Goal: Task Accomplishment & Management: Complete application form

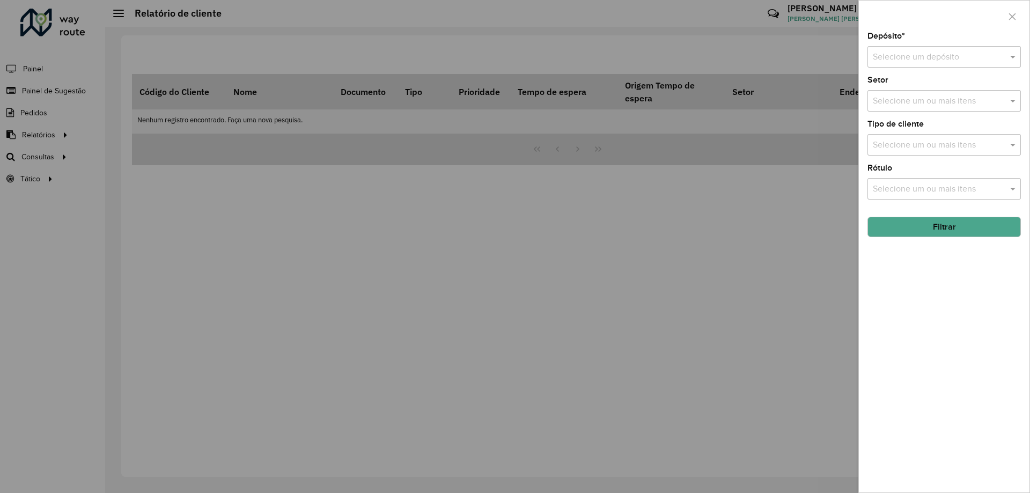
click at [972, 55] on input "text" at bounding box center [933, 57] width 121 height 13
click at [928, 89] on span "CDD [GEOGRAPHIC_DATA]" at bounding box center [924, 87] width 105 height 9
click at [1014, 19] on icon "button" at bounding box center [1012, 16] width 9 height 9
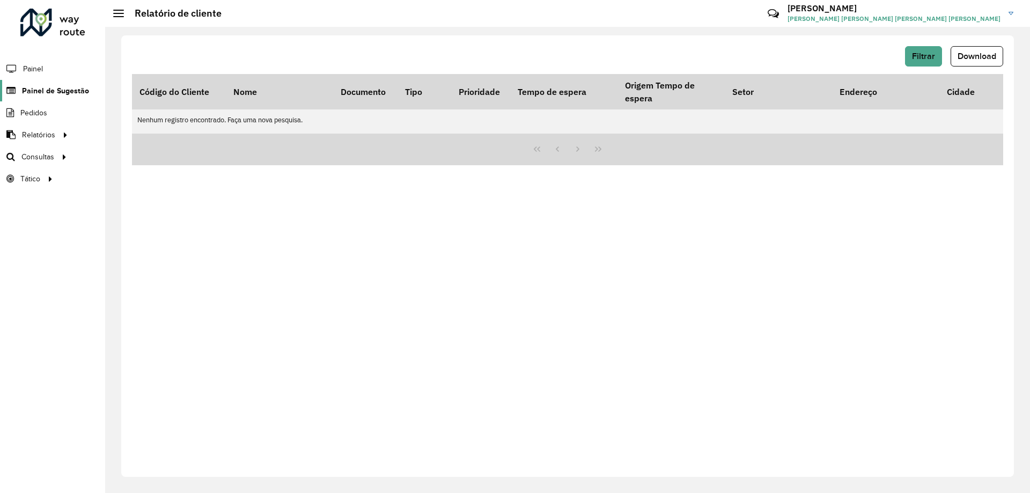
click at [56, 86] on span "Painel de Sugestão" at bounding box center [55, 90] width 67 height 11
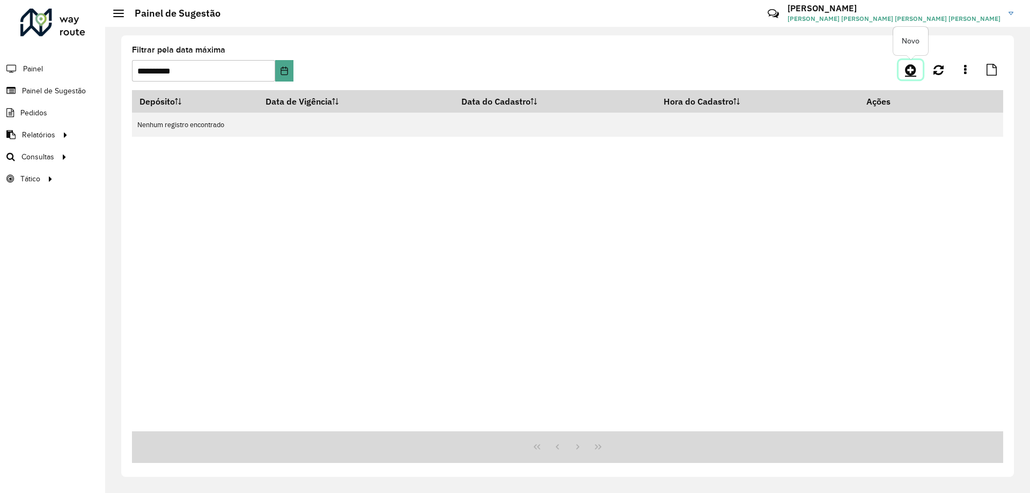
click at [904, 73] on link at bounding box center [910, 69] width 24 height 19
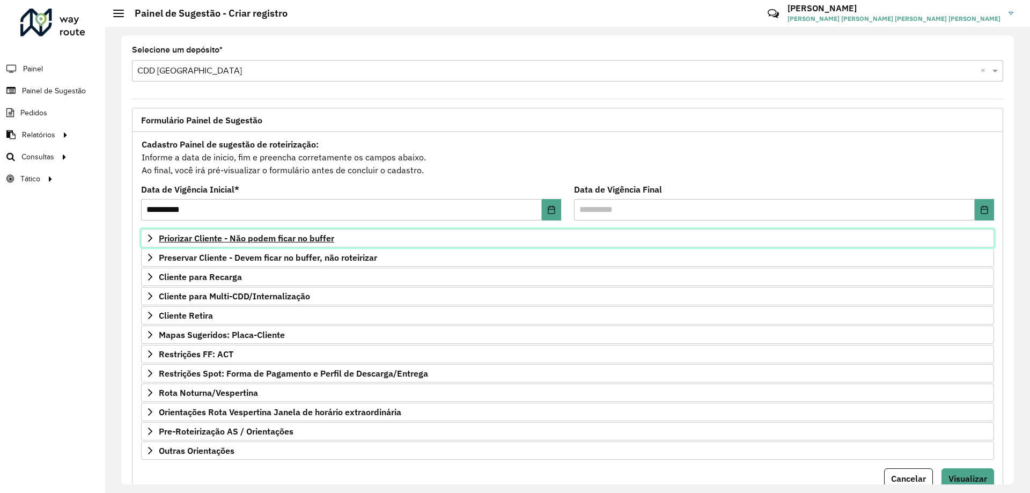
click at [269, 241] on span "Priorizar Cliente - Não podem ficar no buffer" at bounding box center [246, 238] width 175 height 9
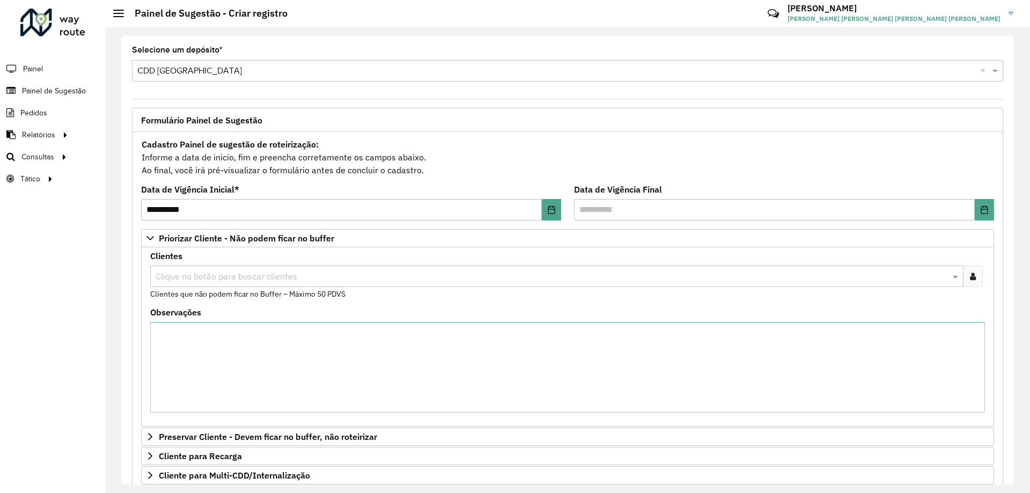
click at [970, 275] on icon at bounding box center [973, 276] width 6 height 9
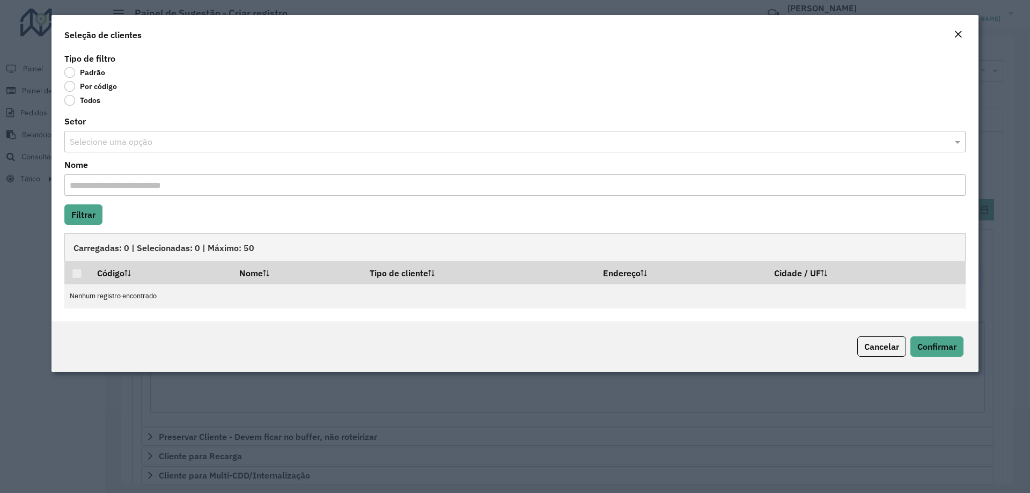
click at [68, 84] on label "Por código" at bounding box center [90, 86] width 53 height 11
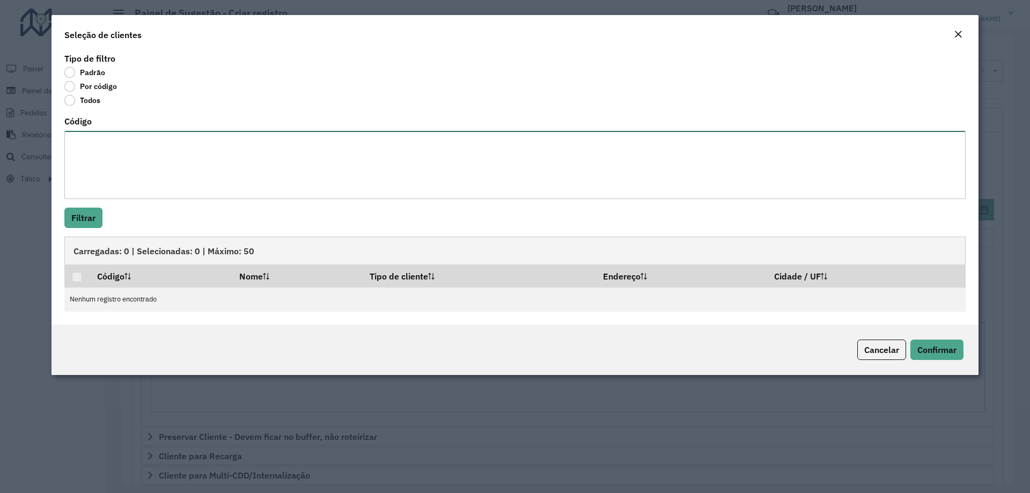
click at [130, 152] on textarea "Código" at bounding box center [514, 165] width 901 height 68
paste textarea "***** ***** ***** ***** **** ***** ***** ***** **** **** ***** ***** ***** ****…"
type textarea "***** ***** ***** ***** **** ***** ***** ***** **** **** ***** ***** ***** ****…"
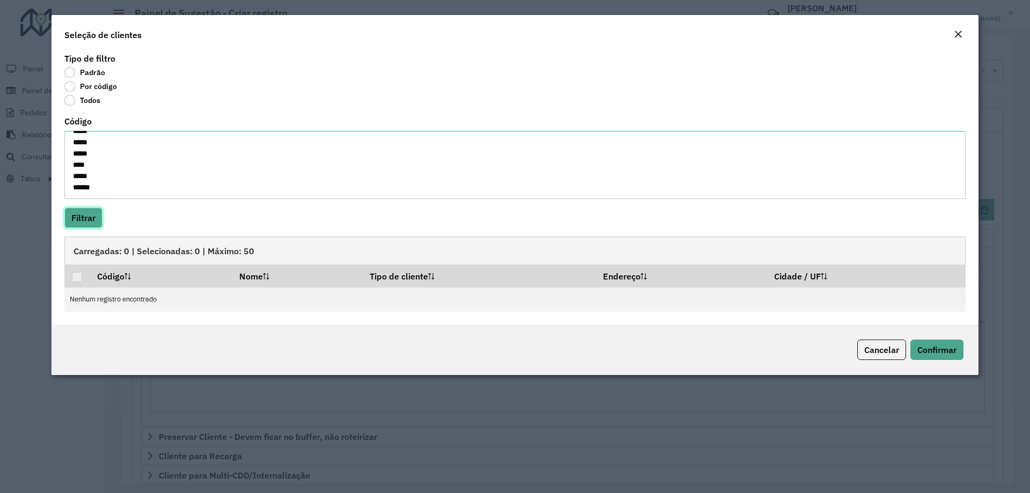
click at [83, 223] on button "Filtrar" at bounding box center [83, 218] width 38 height 20
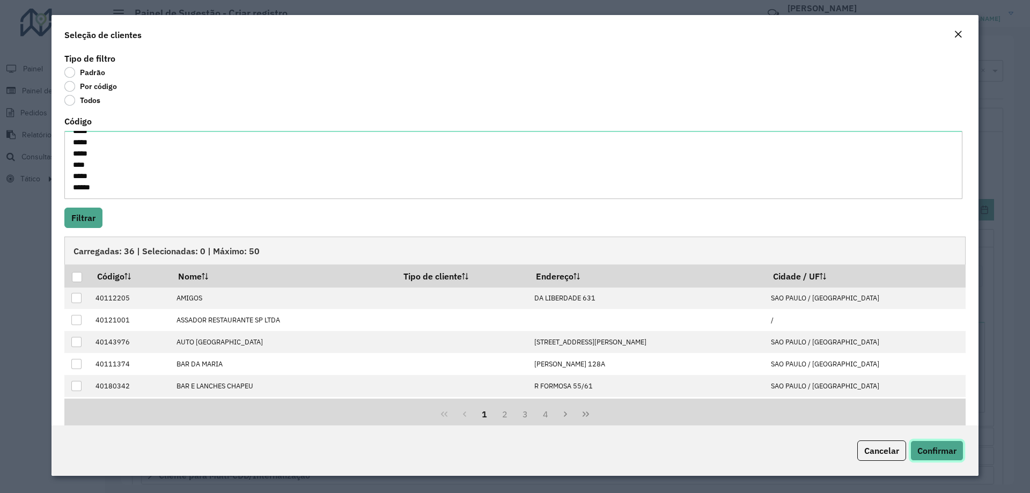
click at [950, 455] on span "Confirmar" at bounding box center [936, 450] width 39 height 11
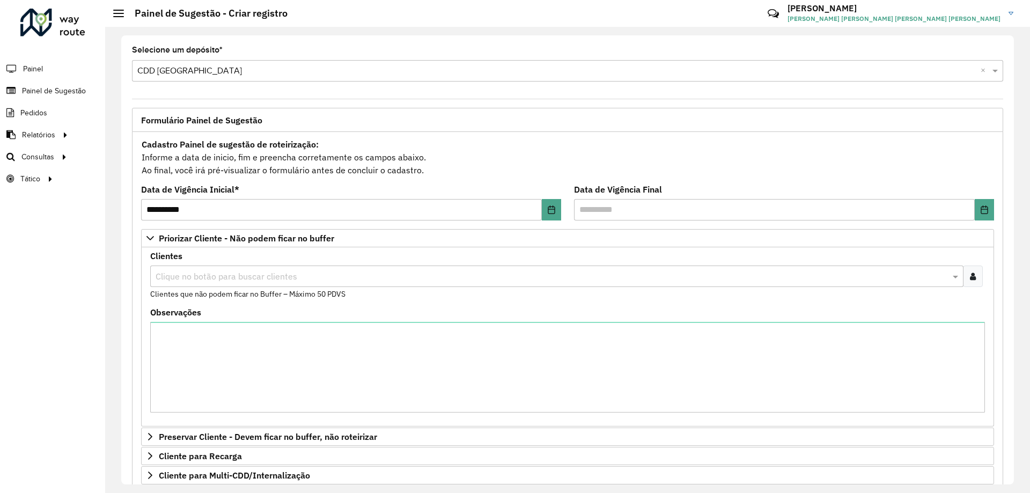
click at [385, 316] on div "Observações" at bounding box center [567, 360] width 835 height 104
click at [292, 355] on textarea "Observações" at bounding box center [567, 367] width 835 height 91
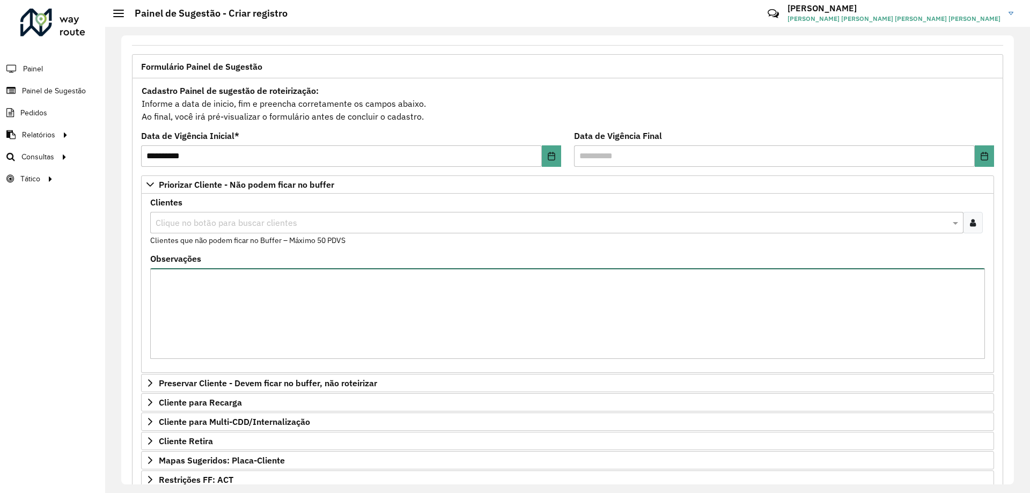
scroll to position [0, 0]
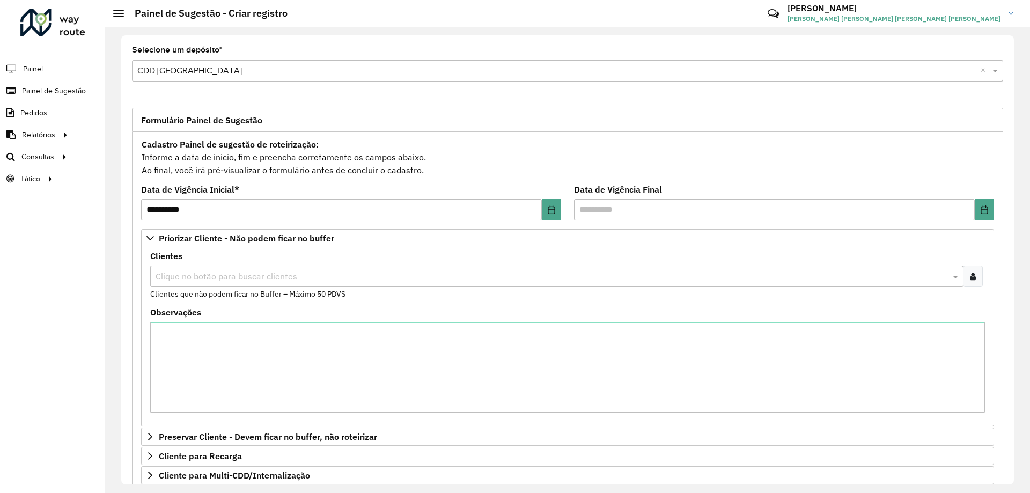
click at [255, 300] on formly-field "Clientes Clique no botão para buscar clientes Clientes que não podem ficar no B…" at bounding box center [567, 280] width 847 height 56
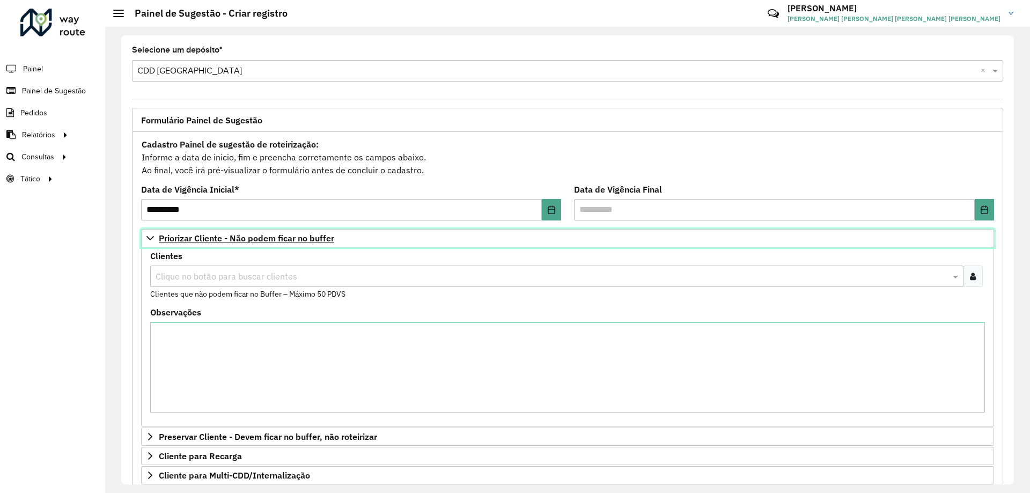
click at [146, 239] on icon at bounding box center [150, 238] width 9 height 9
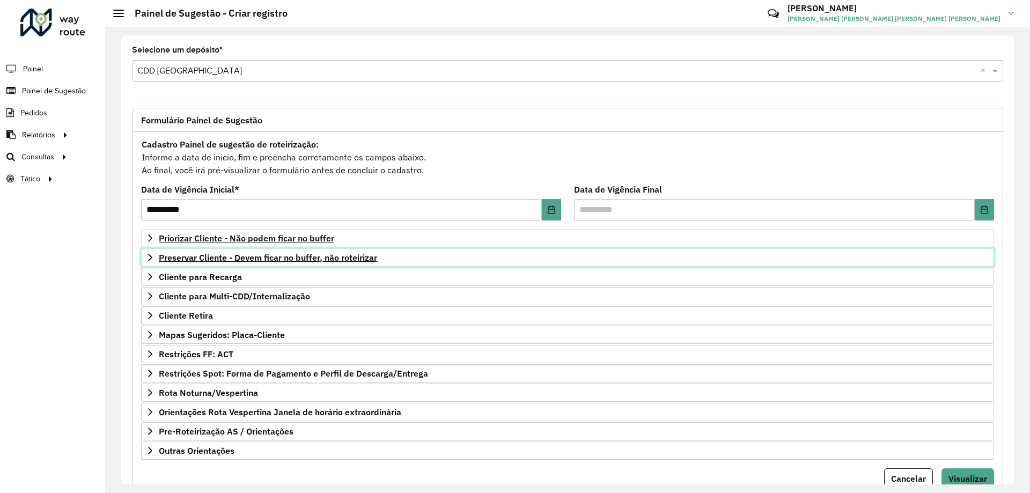
click at [321, 261] on span "Preservar Cliente - Devem ficar no buffer, não roteirizar" at bounding box center [268, 257] width 218 height 9
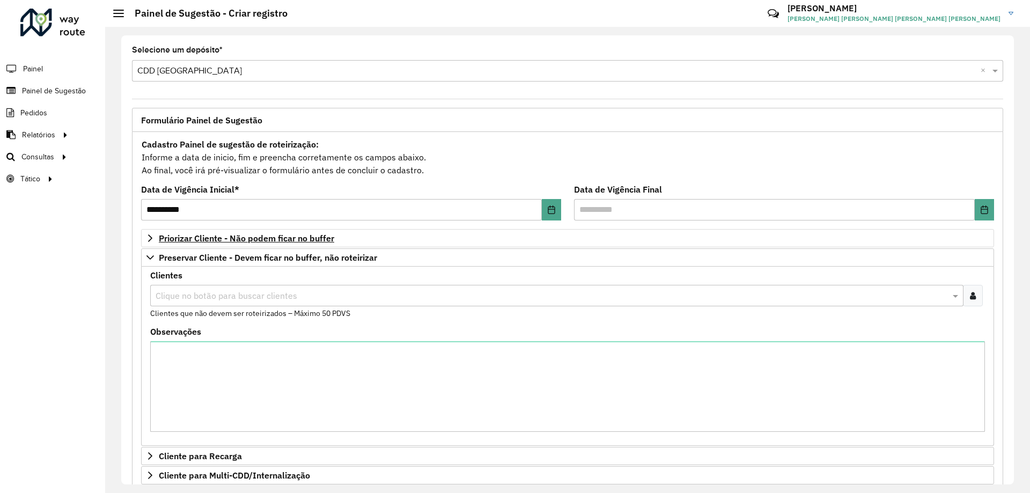
click at [246, 292] on input "text" at bounding box center [551, 296] width 797 height 13
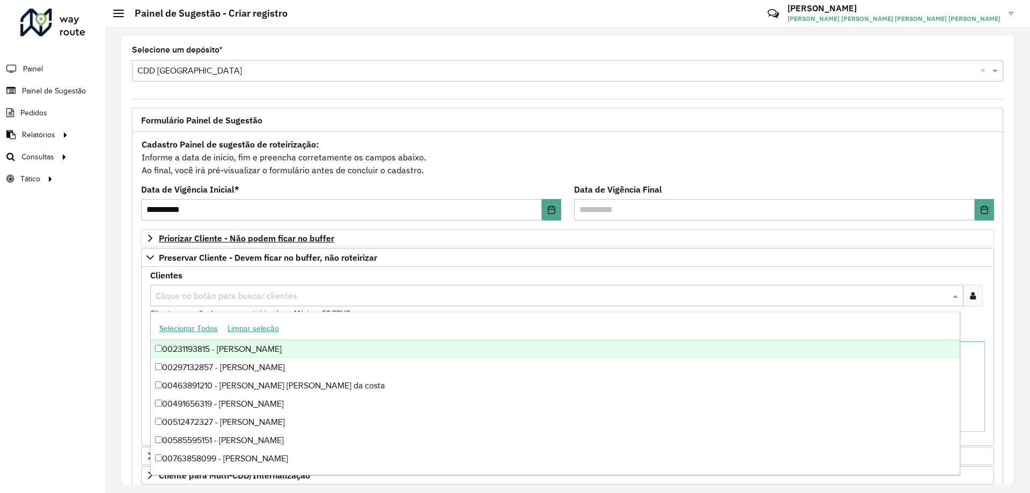
click at [974, 288] on div at bounding box center [973, 295] width 20 height 21
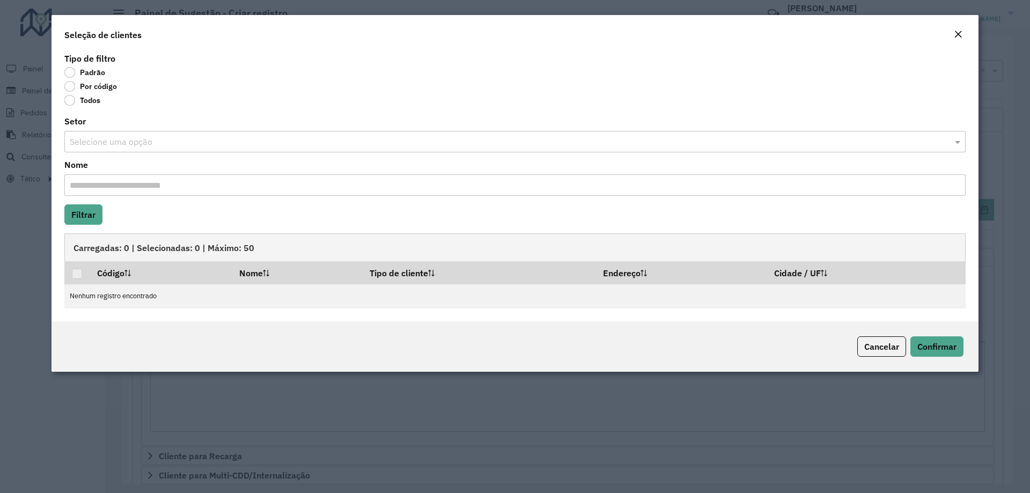
click at [69, 84] on label "Por código" at bounding box center [90, 86] width 53 height 11
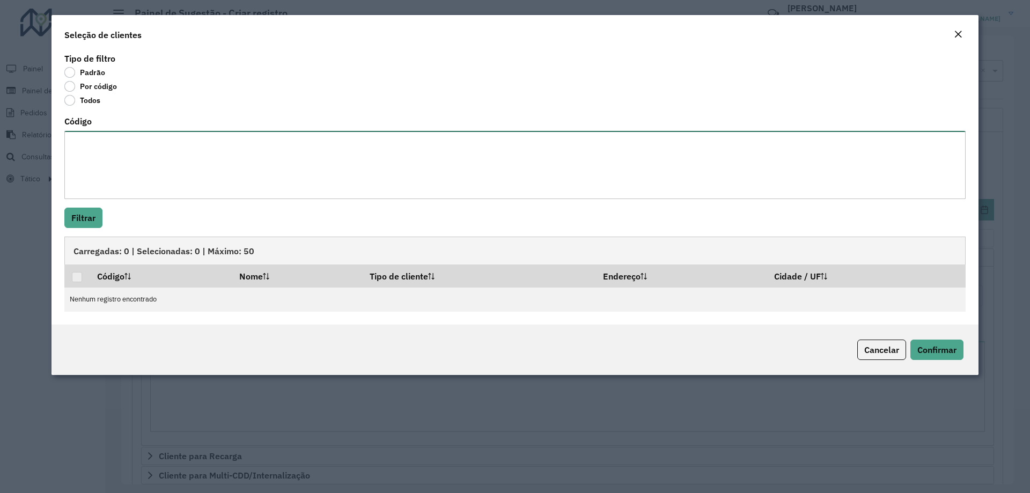
click at [112, 139] on textarea "Código" at bounding box center [514, 165] width 901 height 68
paste textarea "***** ***** **** ***** ***** ***** **** ***** **** **** ***** ***** ***** *****…"
type textarea "***** ***** **** ***** ***** ***** **** ***** **** **** ***** ***** ***** *****…"
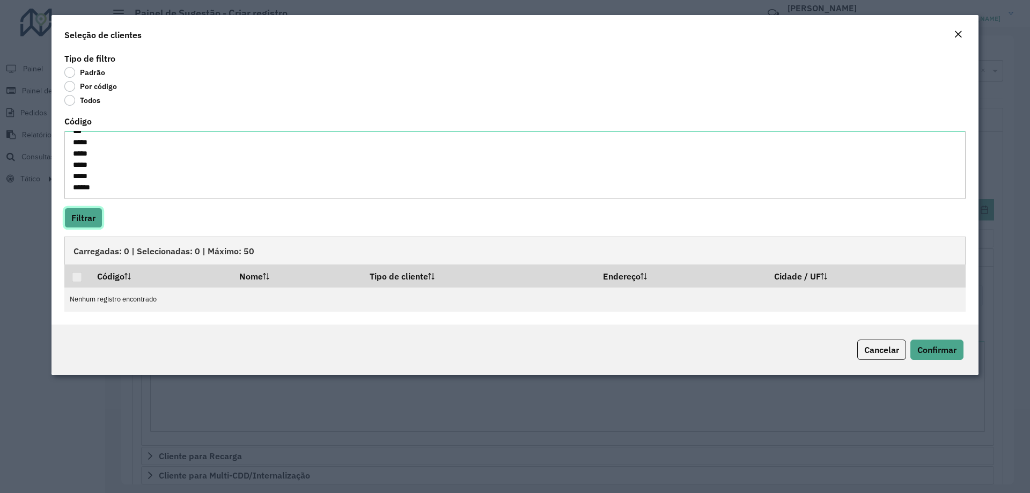
click at [90, 223] on button "Filtrar" at bounding box center [83, 218] width 38 height 20
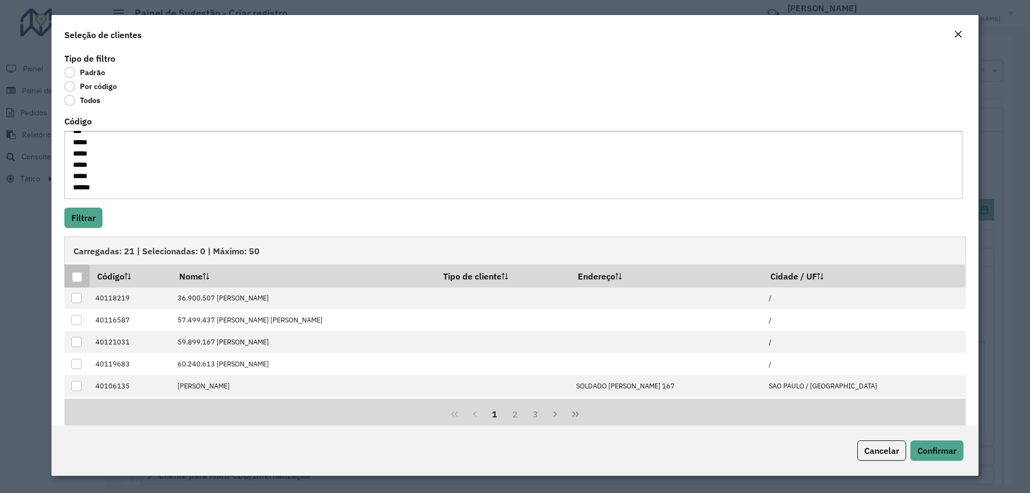
click at [83, 277] on th at bounding box center [76, 275] width 25 height 23
click at [77, 275] on div at bounding box center [77, 277] width 10 height 10
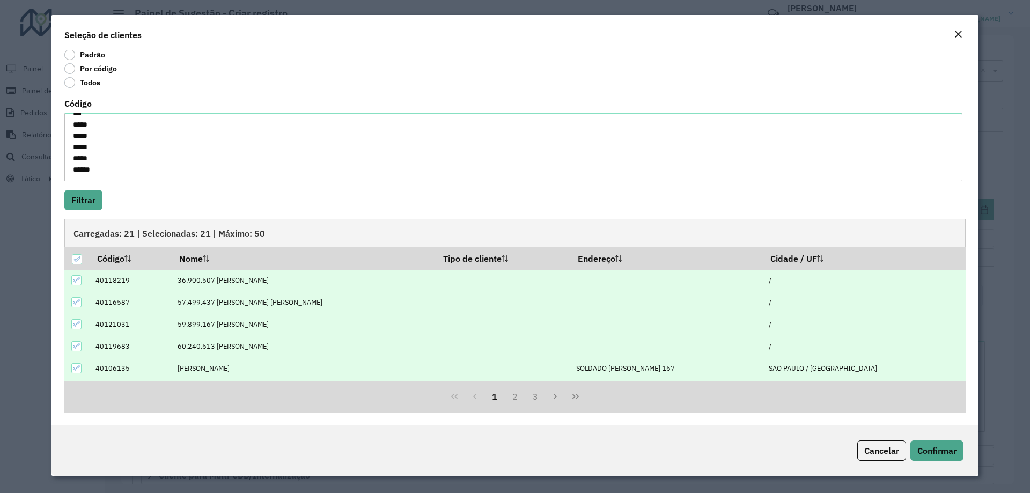
scroll to position [108, 0]
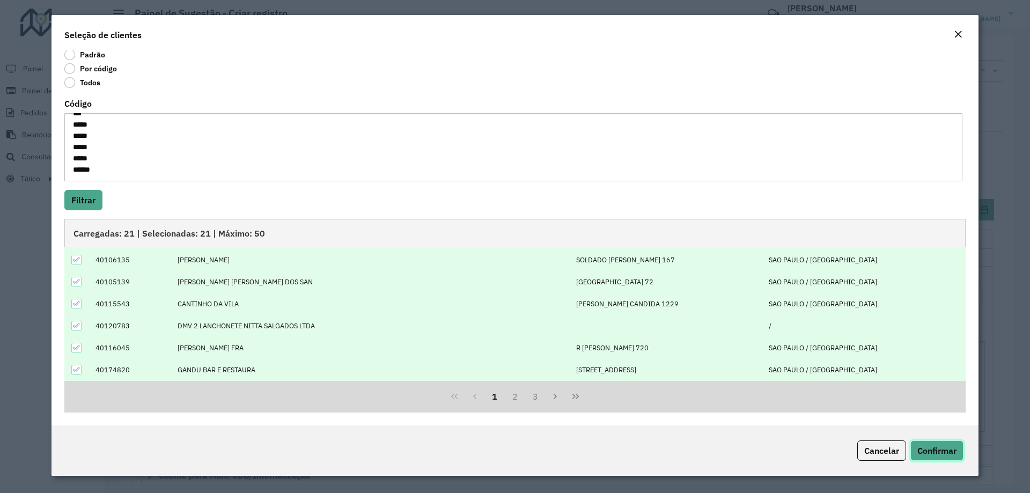
click at [938, 452] on span "Confirmar" at bounding box center [936, 450] width 39 height 11
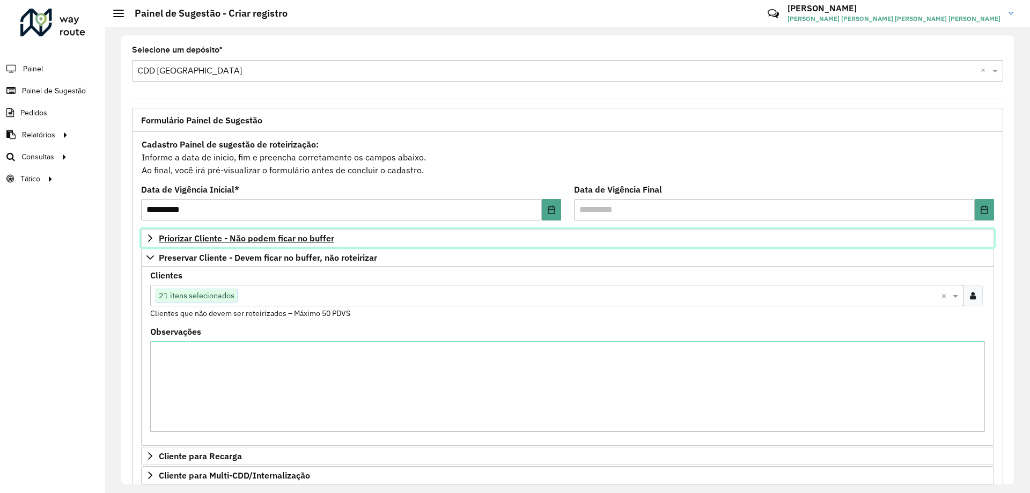
click at [207, 237] on span "Priorizar Cliente - Não podem ficar no buffer" at bounding box center [246, 238] width 175 height 9
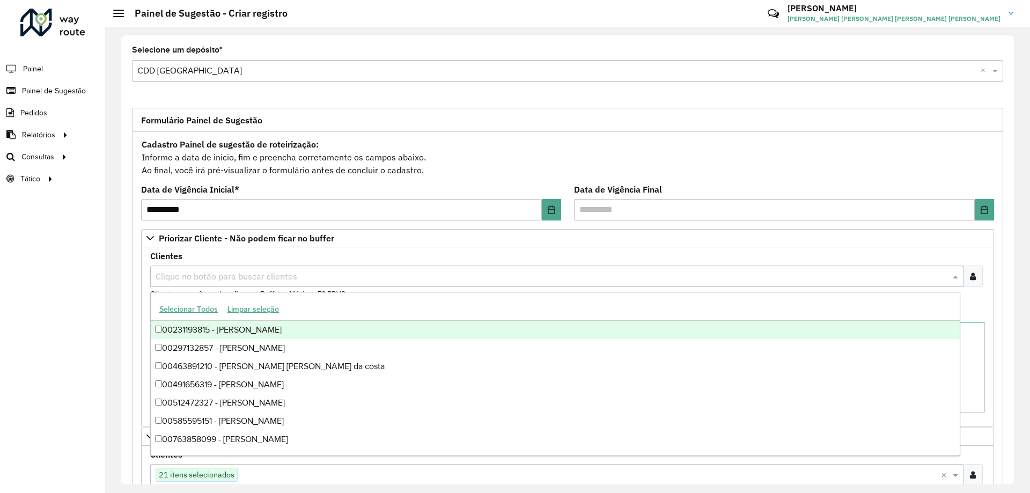
click at [203, 274] on input "text" at bounding box center [551, 276] width 797 height 13
click at [970, 278] on icon at bounding box center [973, 276] width 6 height 9
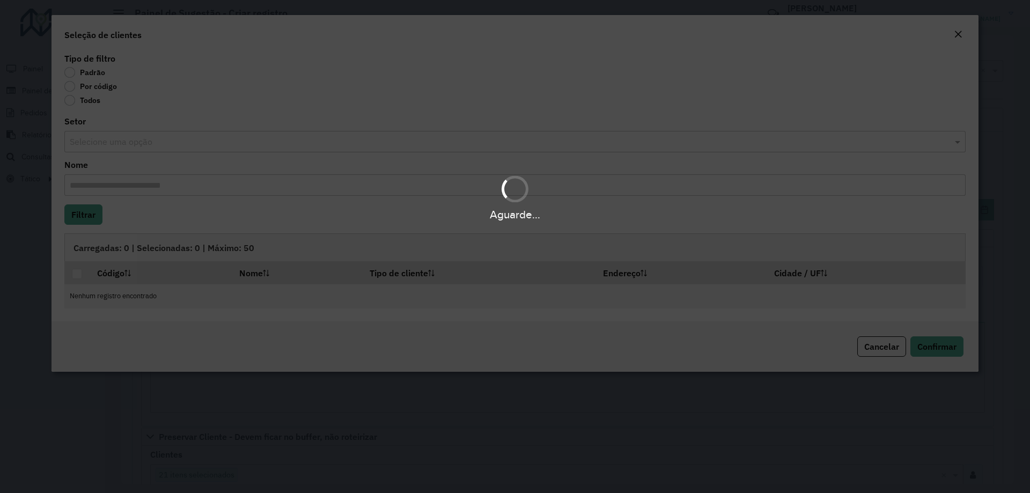
click at [71, 89] on div "Aguarde..." at bounding box center [515, 246] width 1030 height 493
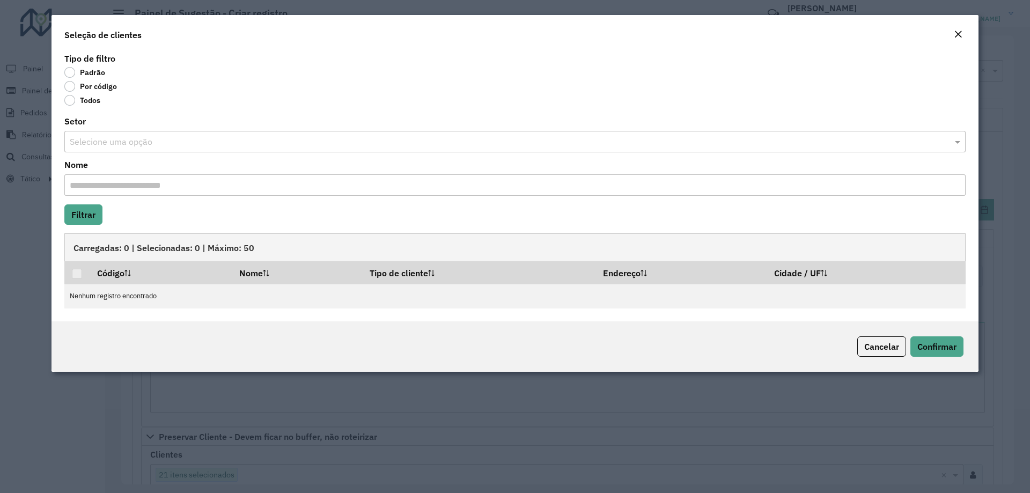
click at [68, 85] on label "Por código" at bounding box center [90, 86] width 53 height 11
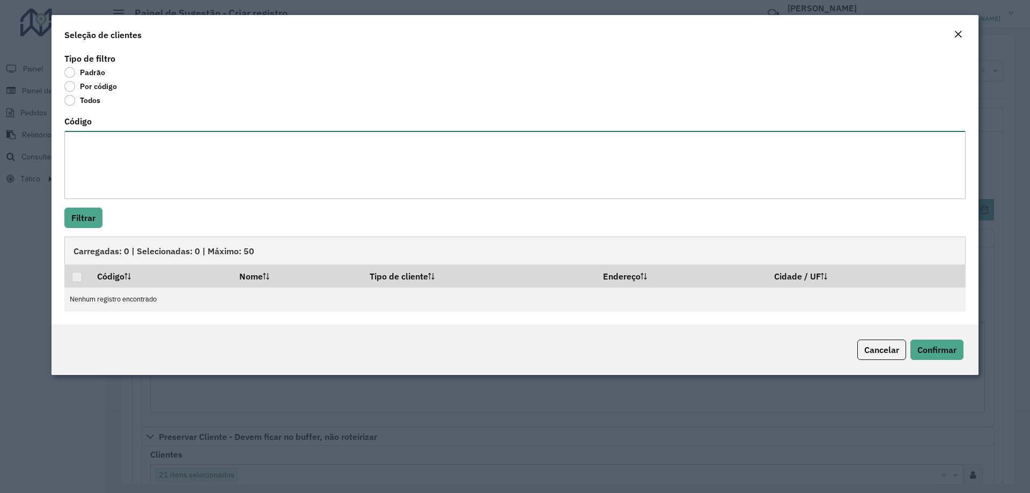
click at [142, 149] on textarea "Código" at bounding box center [514, 165] width 901 height 68
click at [87, 147] on textarea "Código" at bounding box center [514, 165] width 901 height 68
paste textarea "***** ***** ***** ***** **** ***** ***** ***** **** **** ***** ***** ***** ****…"
type textarea "***** ***** ***** ***** **** ***** ***** ***** **** **** ***** ***** ***** ****…"
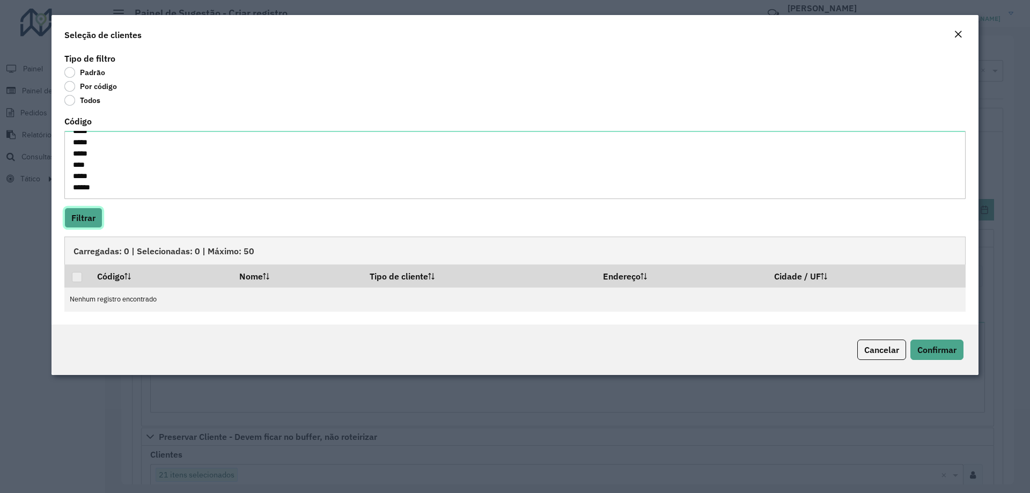
click at [87, 213] on button "Filtrar" at bounding box center [83, 218] width 38 height 20
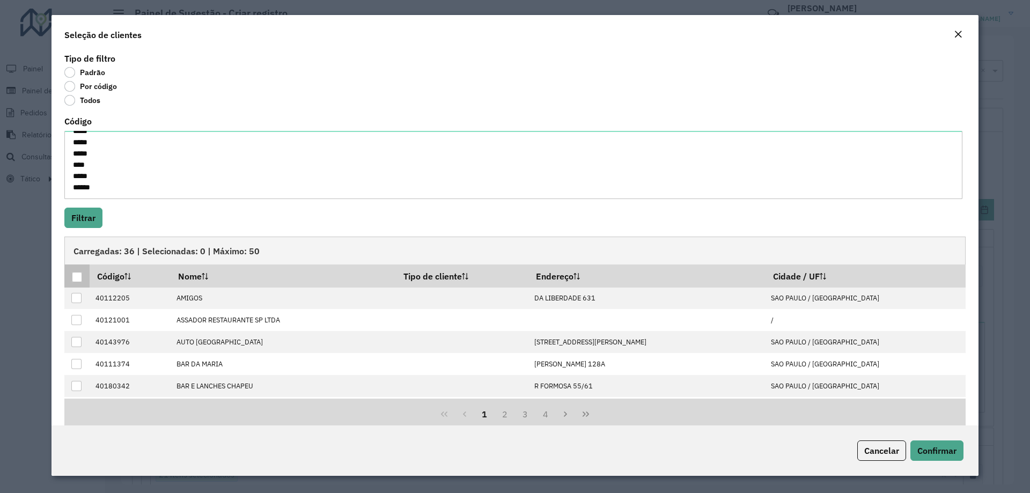
click at [82, 272] on th at bounding box center [76, 275] width 25 height 23
click at [73, 278] on div at bounding box center [77, 277] width 10 height 10
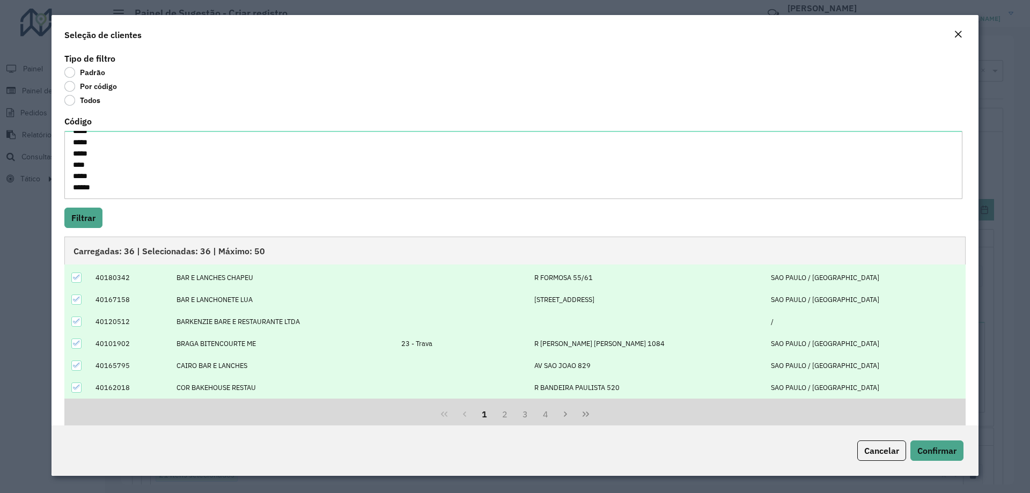
scroll to position [18, 0]
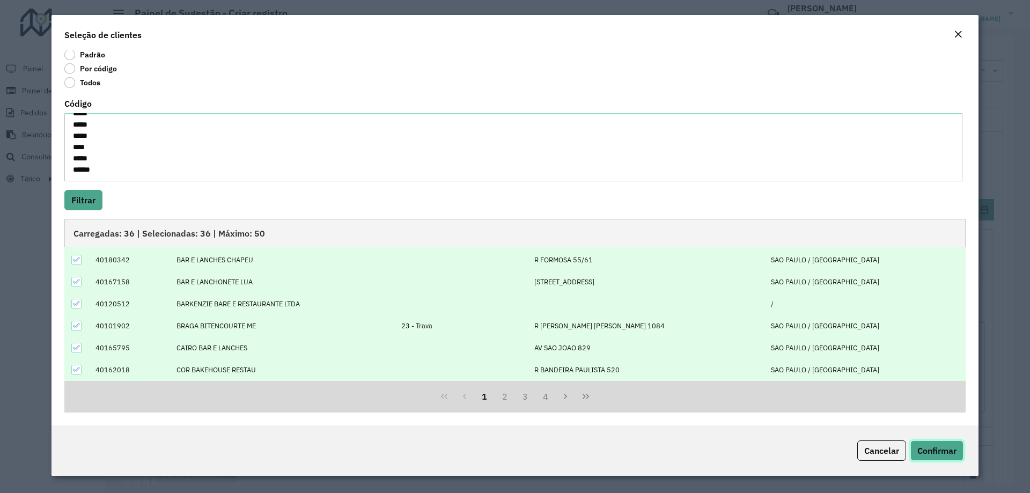
click at [945, 446] on span "Confirmar" at bounding box center [936, 450] width 39 height 11
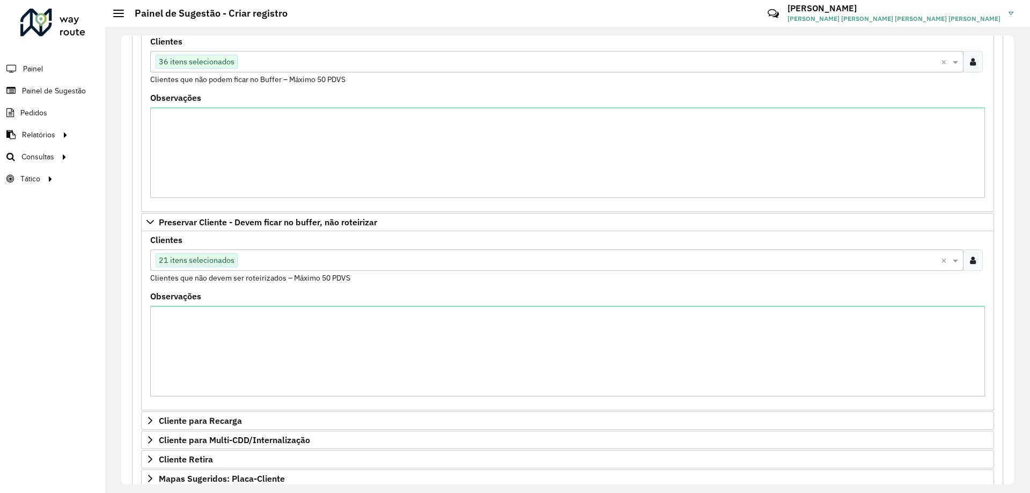
scroll to position [322, 0]
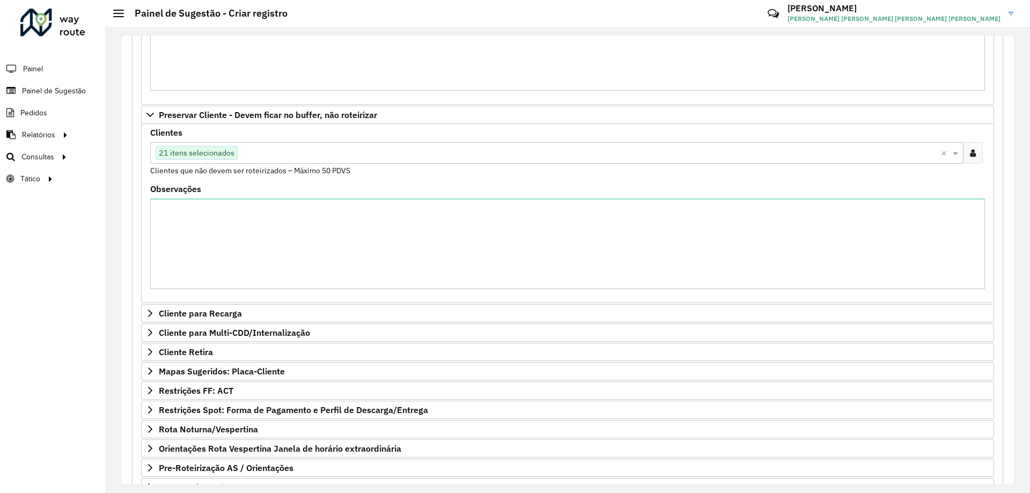
click at [220, 195] on div "Observações" at bounding box center [567, 237] width 835 height 104
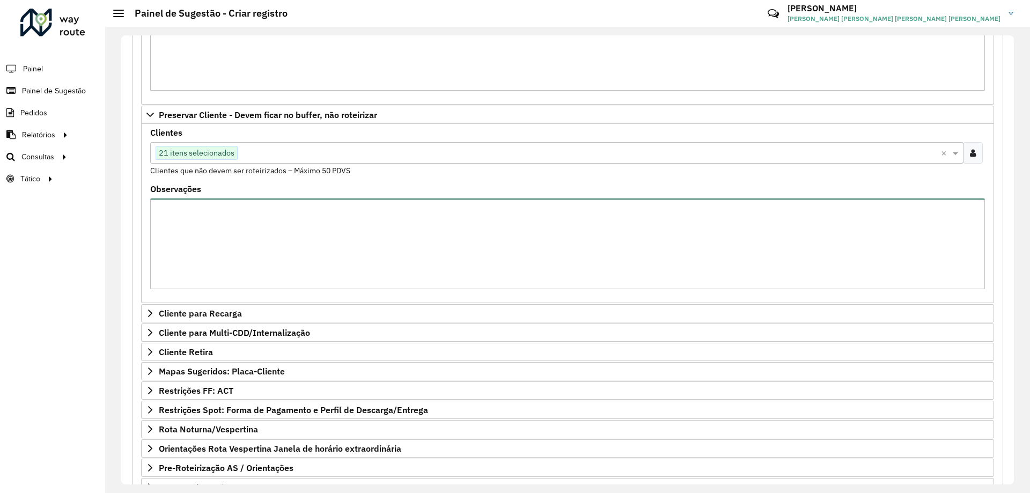
click at [222, 239] on textarea "Observações" at bounding box center [567, 243] width 835 height 91
type textarea "********"
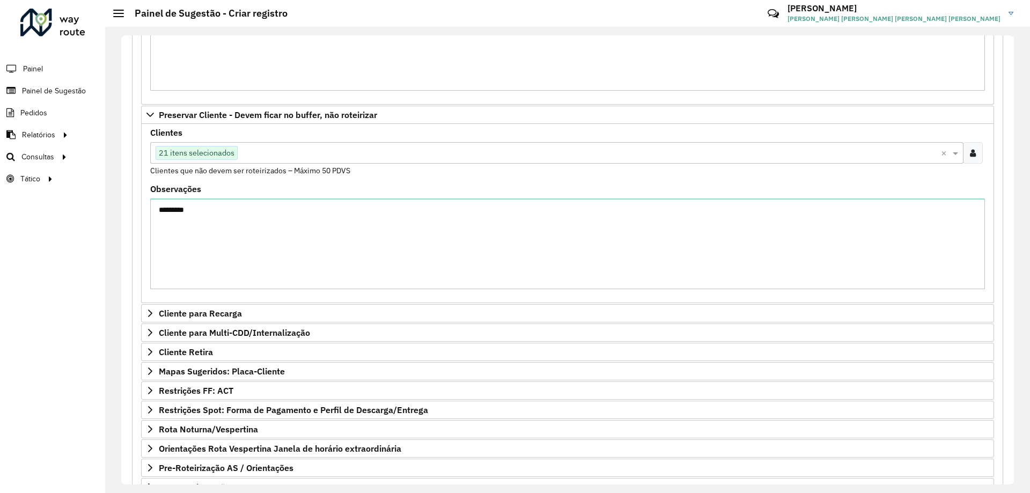
click at [365, 184] on formly-field "Clientes Clique no botão para buscar clientes 21 itens selecionados × Clientes …" at bounding box center [567, 157] width 847 height 56
click at [417, 178] on formly-field "Clientes Clique no botão para buscar clientes 21 itens selecionados × Clientes …" at bounding box center [567, 157] width 847 height 56
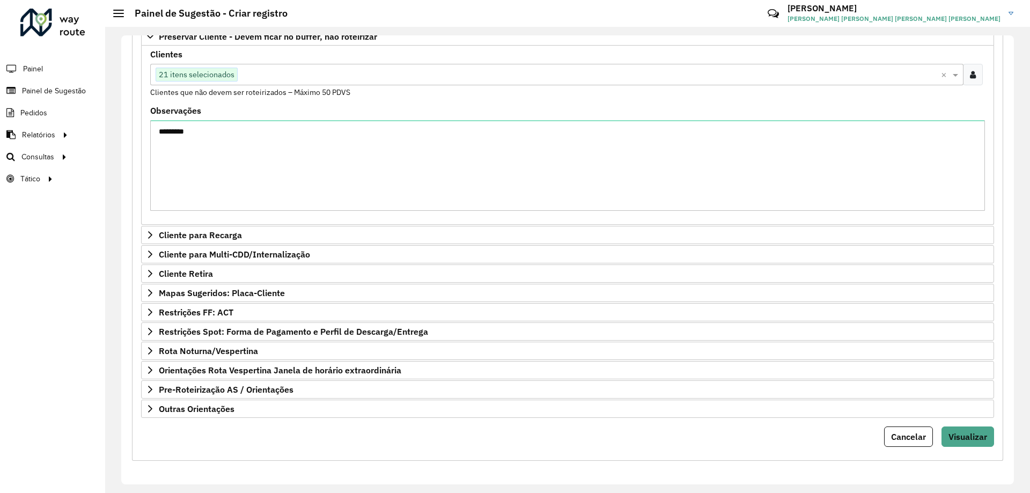
scroll to position [347, 0]
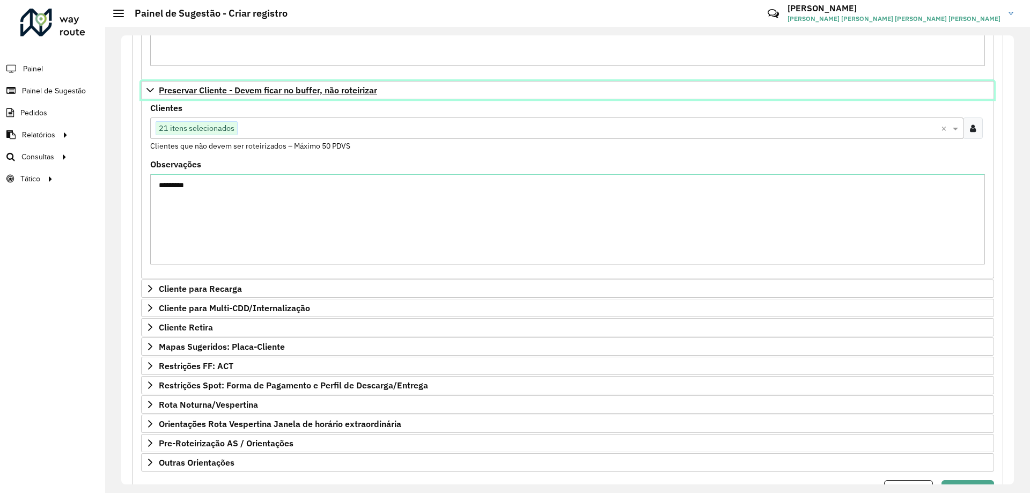
click at [153, 89] on icon at bounding box center [150, 90] width 8 height 4
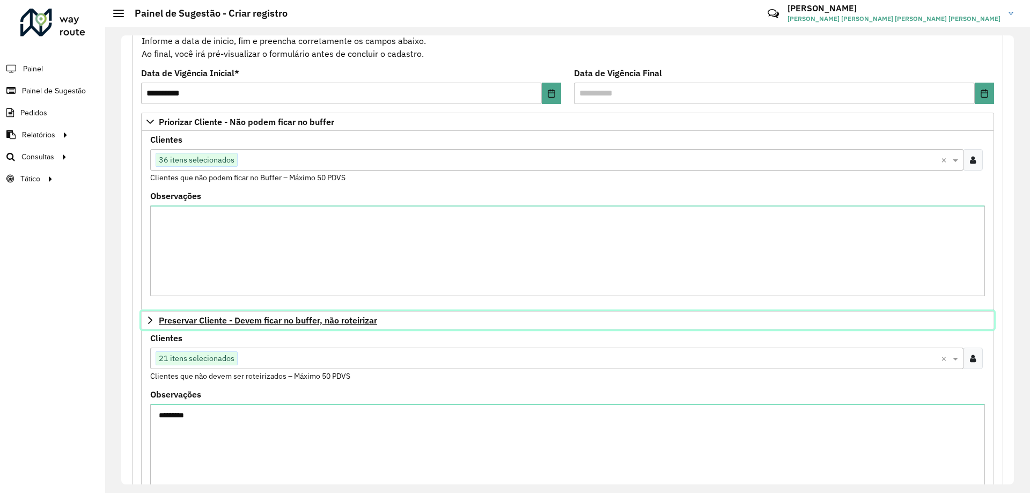
scroll to position [63, 0]
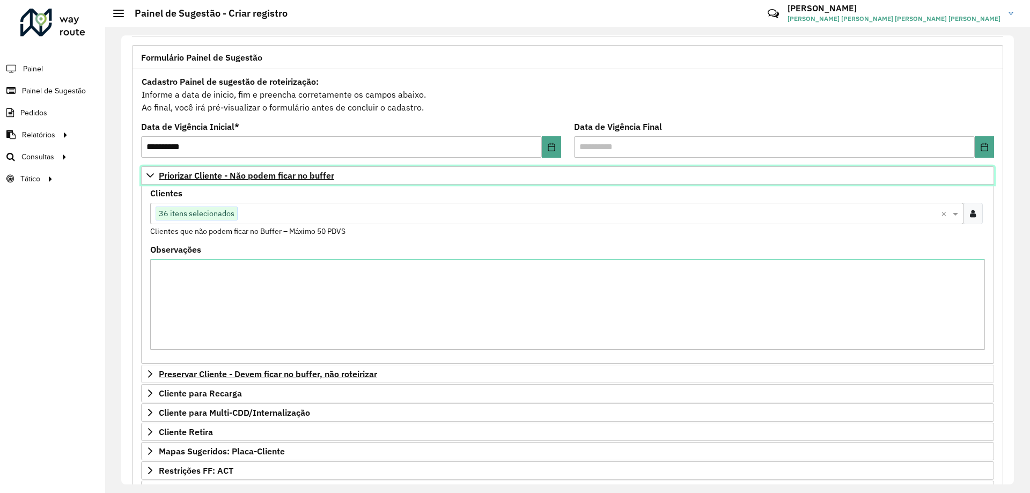
click at [148, 175] on icon at bounding box center [150, 175] width 9 height 9
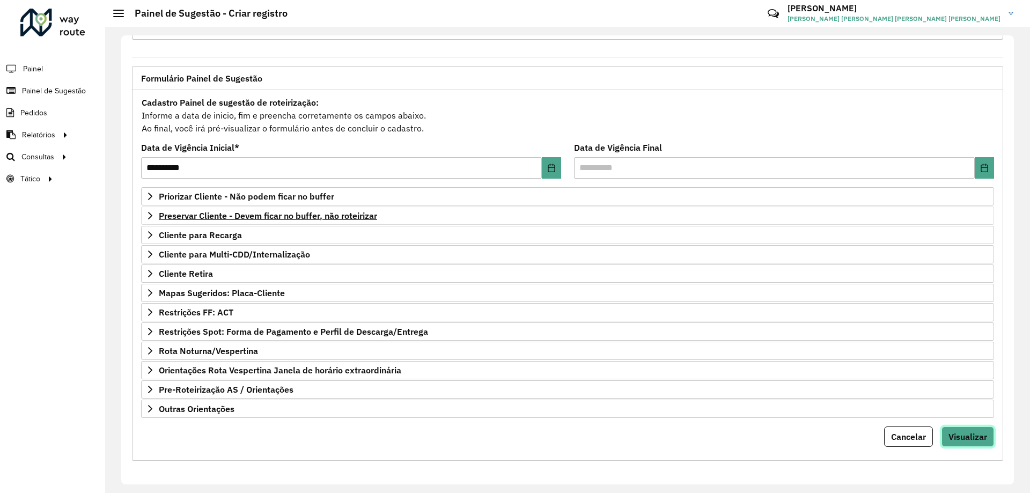
click at [976, 442] on button "Visualizar" at bounding box center [967, 436] width 53 height 20
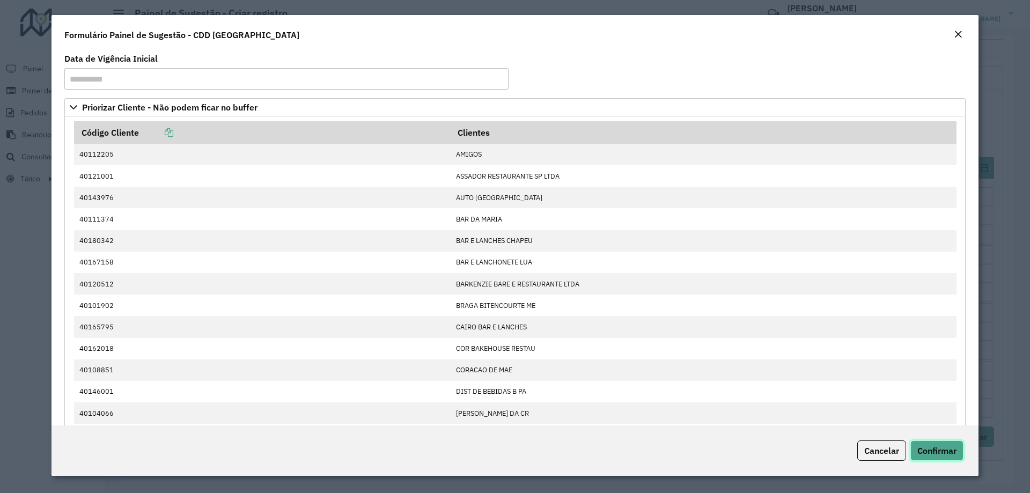
click at [959, 453] on button "Confirmar" at bounding box center [936, 450] width 53 height 20
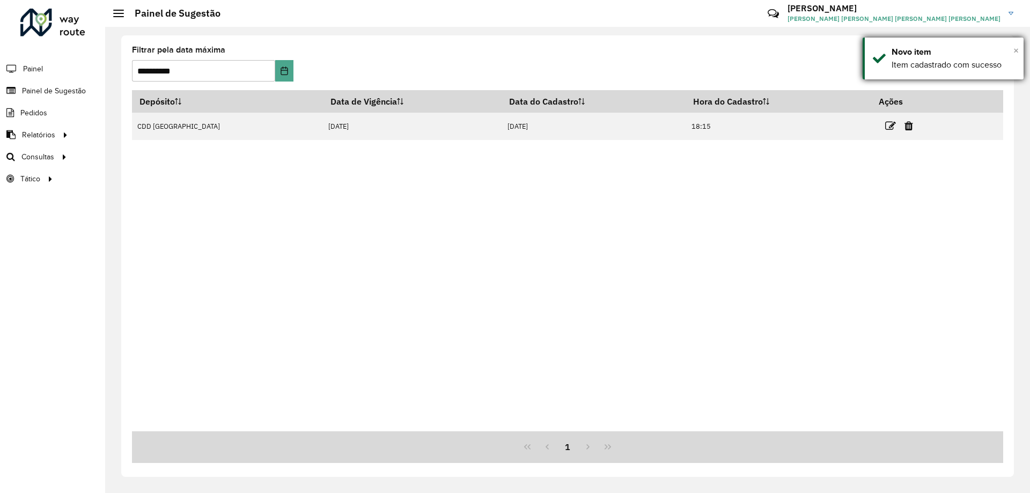
click at [1014, 48] on span "×" at bounding box center [1015, 51] width 5 height 12
